Goal: Information Seeking & Learning: Learn about a topic

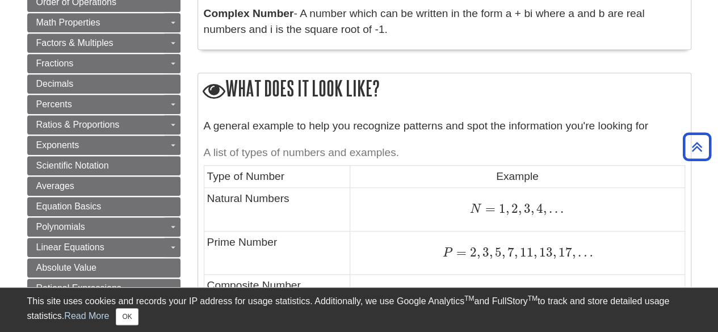
scroll to position [340, 0]
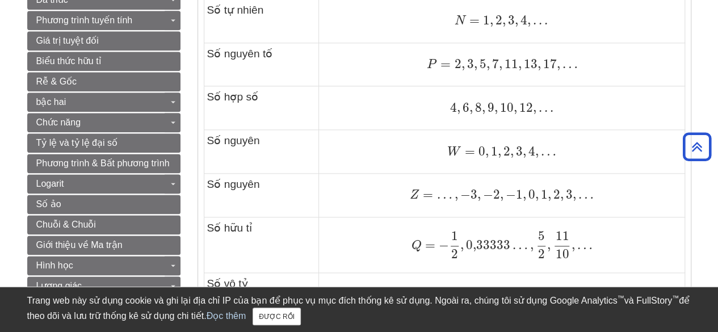
scroll to position [597, 0]
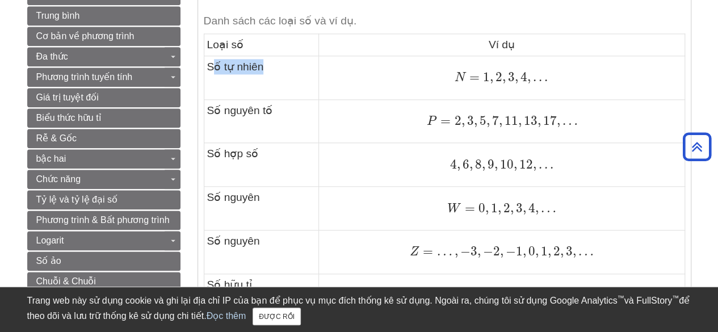
drag, startPoint x: 318, startPoint y: 69, endPoint x: 377, endPoint y: 69, distance: 59.0
click at [377, 69] on tr "Số tự nhiên N = 1 , 2 , 3 , 4 , . . . N = 1 , 2 , 3 , 4 , . . ." at bounding box center [444, 78] width 481 height 44
drag, startPoint x: 207, startPoint y: 108, endPoint x: 282, endPoint y: 110, distance: 75.5
click at [281, 110] on td "Số nguyên tố" at bounding box center [261, 121] width 115 height 44
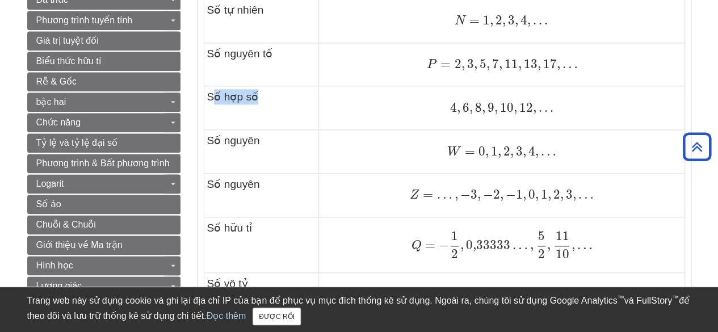
drag, startPoint x: 234, startPoint y: 102, endPoint x: 277, endPoint y: 103, distance: 42.6
click at [277, 103] on td "Số hợp số" at bounding box center [261, 108] width 115 height 44
drag, startPoint x: 207, startPoint y: 138, endPoint x: 291, endPoint y: 140, distance: 84.6
click at [291, 140] on td "Số nguyên" at bounding box center [261, 152] width 115 height 44
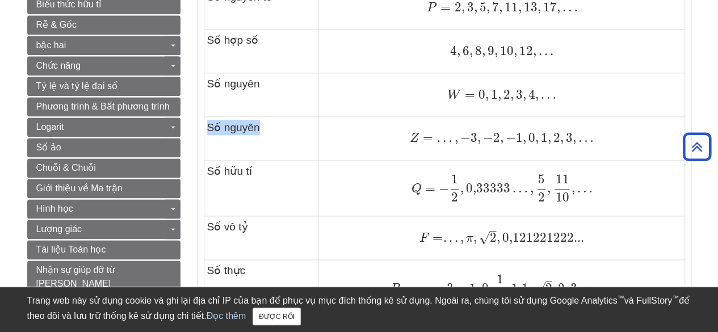
drag, startPoint x: 208, startPoint y: 129, endPoint x: 285, endPoint y: 128, distance: 77.2
click at [285, 128] on td "Số nguyên" at bounding box center [261, 139] width 115 height 44
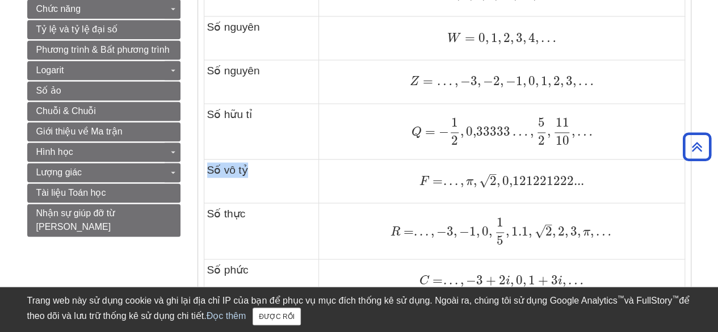
drag, startPoint x: 210, startPoint y: 170, endPoint x: 262, endPoint y: 167, distance: 52.3
click at [262, 167] on td "Số vô tỷ" at bounding box center [261, 181] width 115 height 44
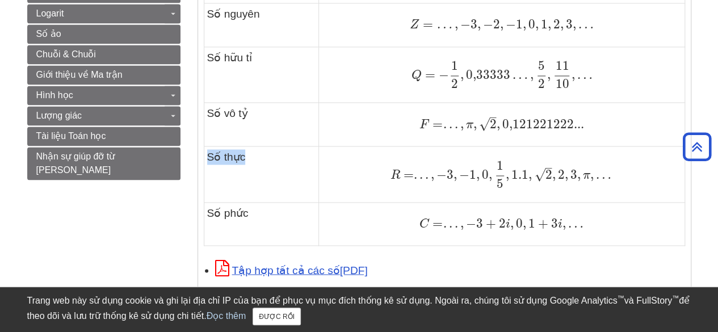
drag, startPoint x: 208, startPoint y: 155, endPoint x: 289, endPoint y: 155, distance: 80.6
click at [289, 155] on td "Số thực" at bounding box center [261, 174] width 115 height 56
drag, startPoint x: 208, startPoint y: 211, endPoint x: 276, endPoint y: 211, distance: 67.5
click at [275, 211] on td "Số phức" at bounding box center [261, 224] width 115 height 44
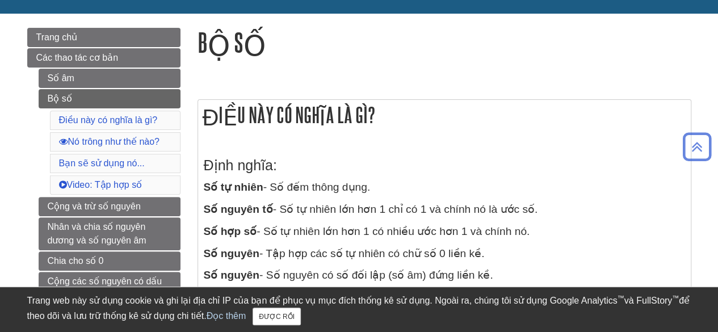
scroll to position [170, 0]
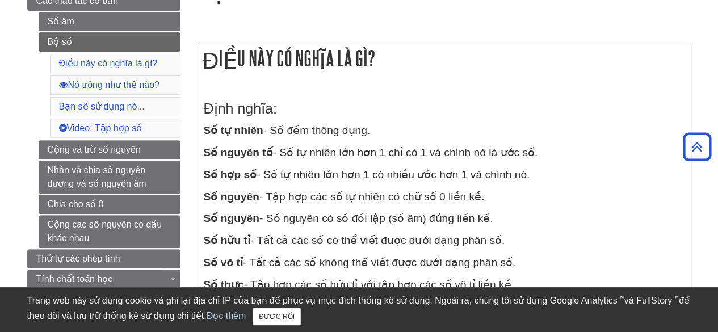
drag, startPoint x: 205, startPoint y: 199, endPoint x: 508, endPoint y: 199, distance: 302.4
click at [508, 199] on p "Số nguyên - Tập hợp các số tự nhiên có chữ số 0 liền kề." at bounding box center [444, 197] width 481 height 16
drag, startPoint x: 204, startPoint y: 218, endPoint x: 513, endPoint y: 219, distance: 308.7
click at [513, 219] on p "Số nguyên - Số nguyên có số đối lập (số âm) đứng liền kề." at bounding box center [444, 219] width 481 height 16
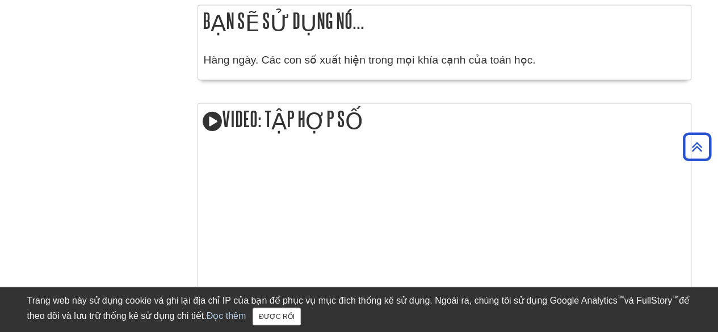
scroll to position [1192, 0]
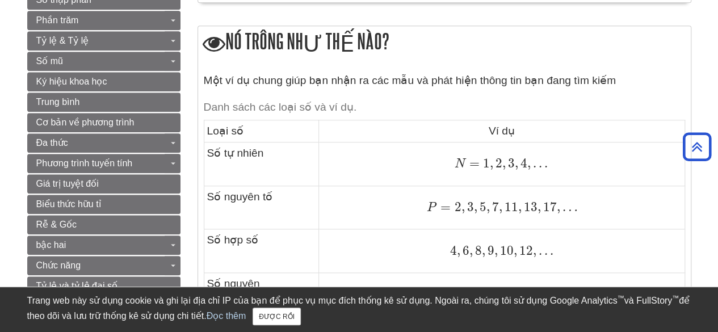
scroll to position [567, 0]
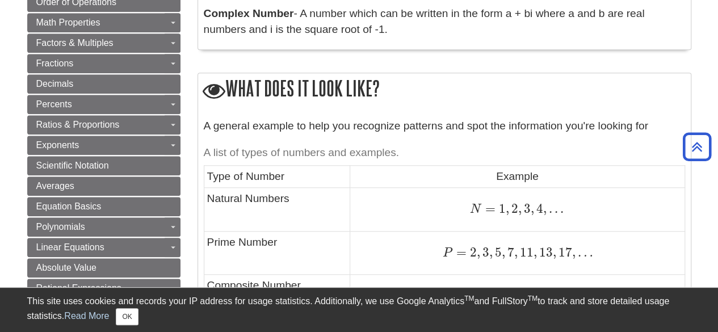
scroll to position [794, 0]
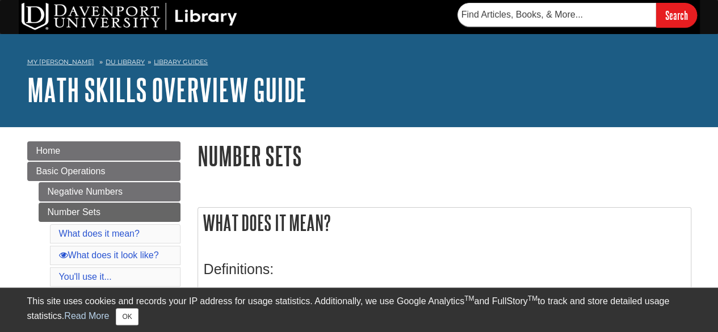
scroll to position [227, 0]
